Goal: Task Accomplishment & Management: Use online tool/utility

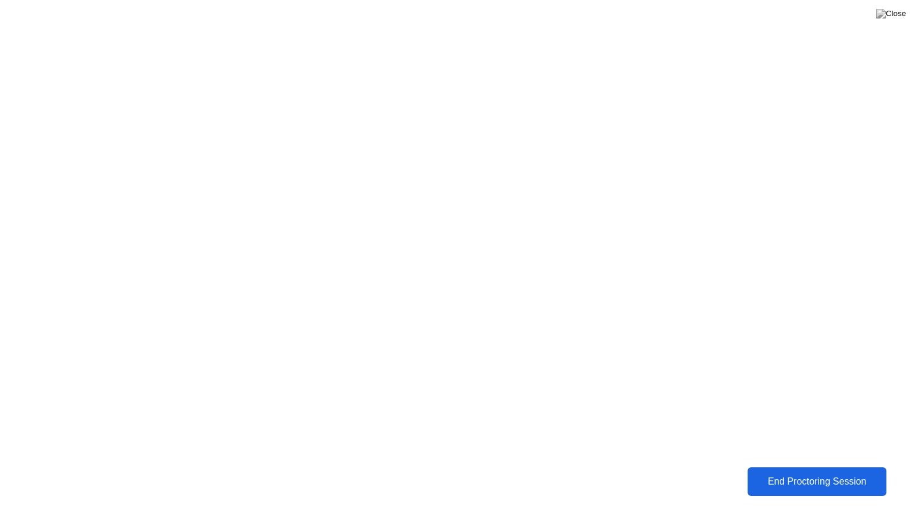
click at [792, 476] on div "End Proctoring Session" at bounding box center [817, 481] width 132 height 11
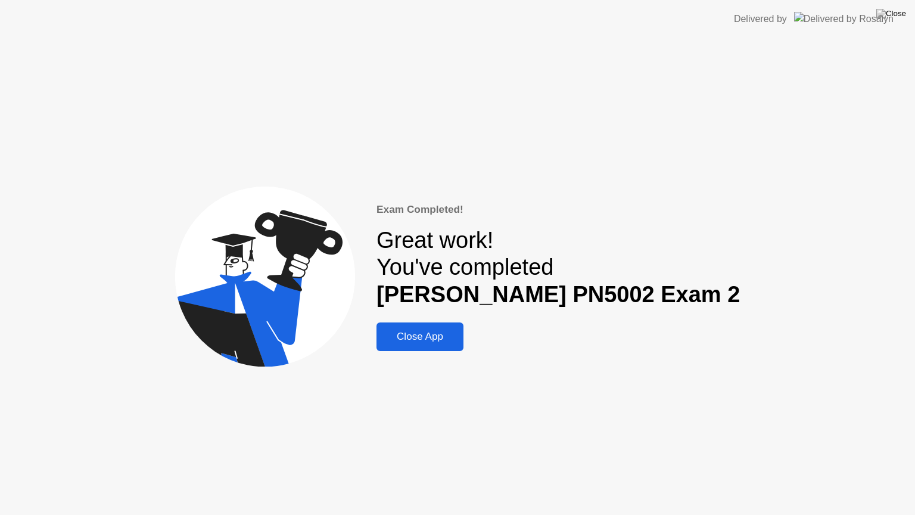
click at [448, 353] on div "Exam Completed! Great work! You've completed [PERSON_NAME] PN5002 Exam 2 Close …" at bounding box center [457, 276] width 915 height 477
click at [443, 336] on div "Close App" at bounding box center [420, 337] width 80 height 12
